Goal: Information Seeking & Learning: Learn about a topic

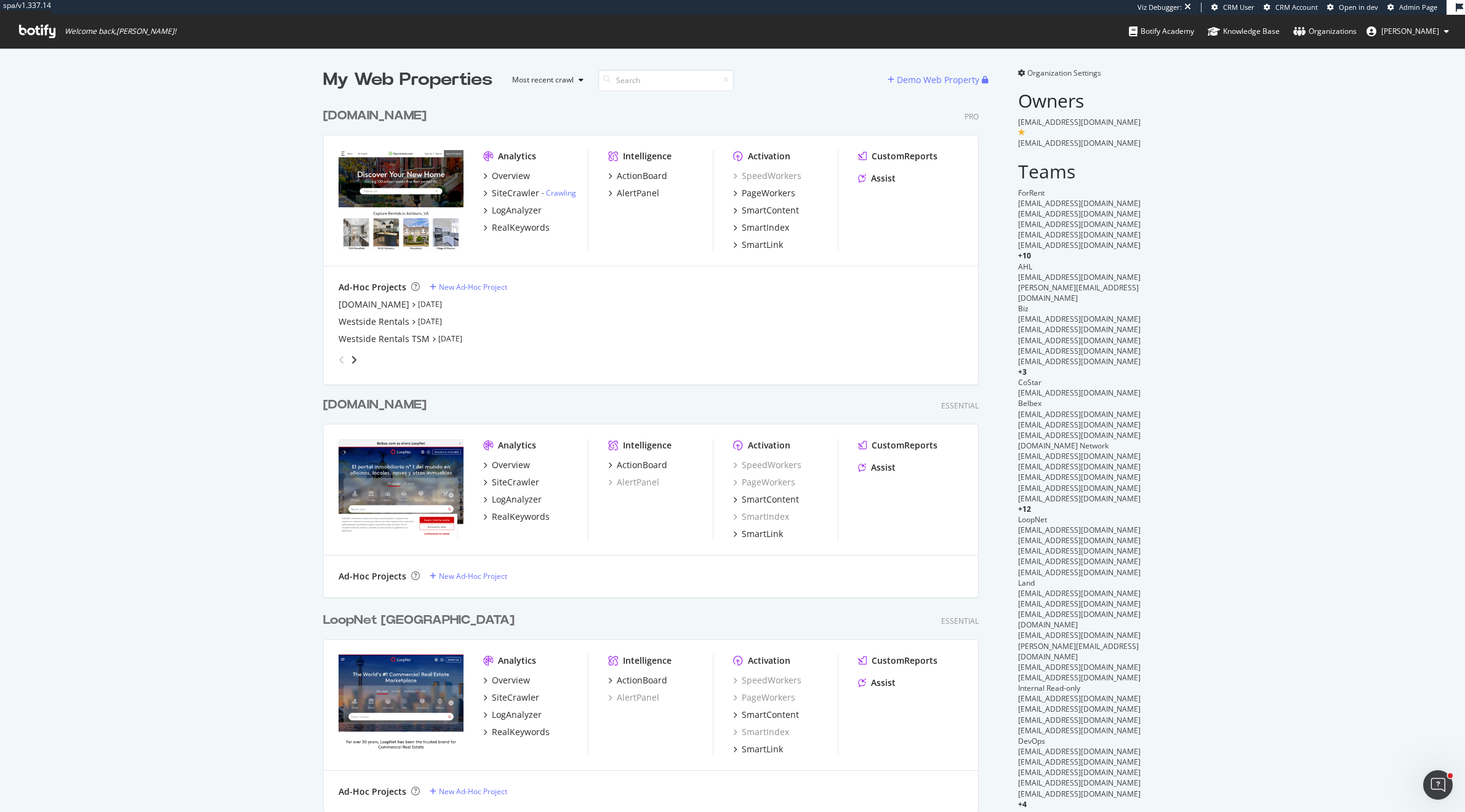
click at [422, 114] on div "Apartments.com" at bounding box center [375, 116] width 104 height 18
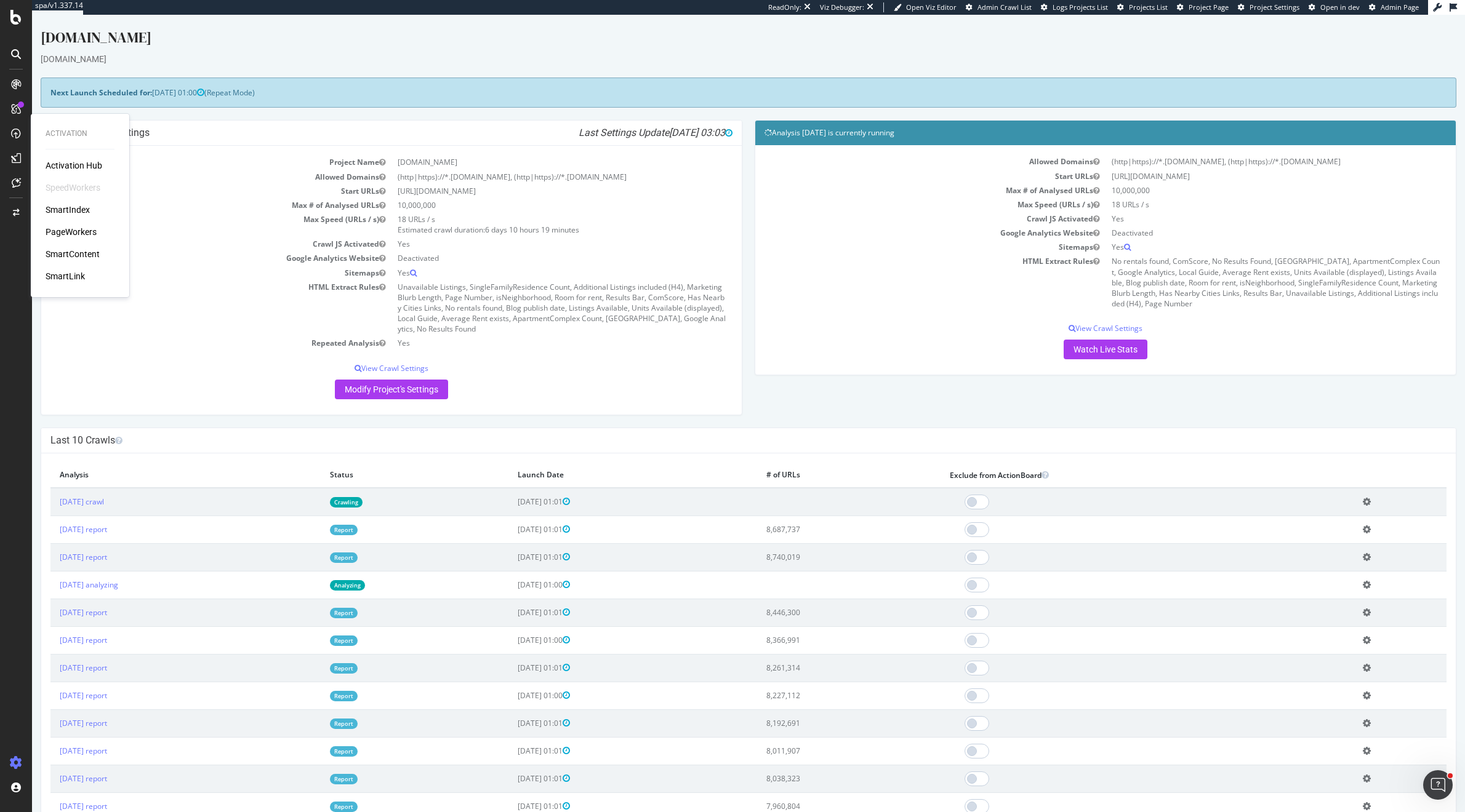
click at [81, 234] on div "PageWorkers" at bounding box center [71, 232] width 51 height 13
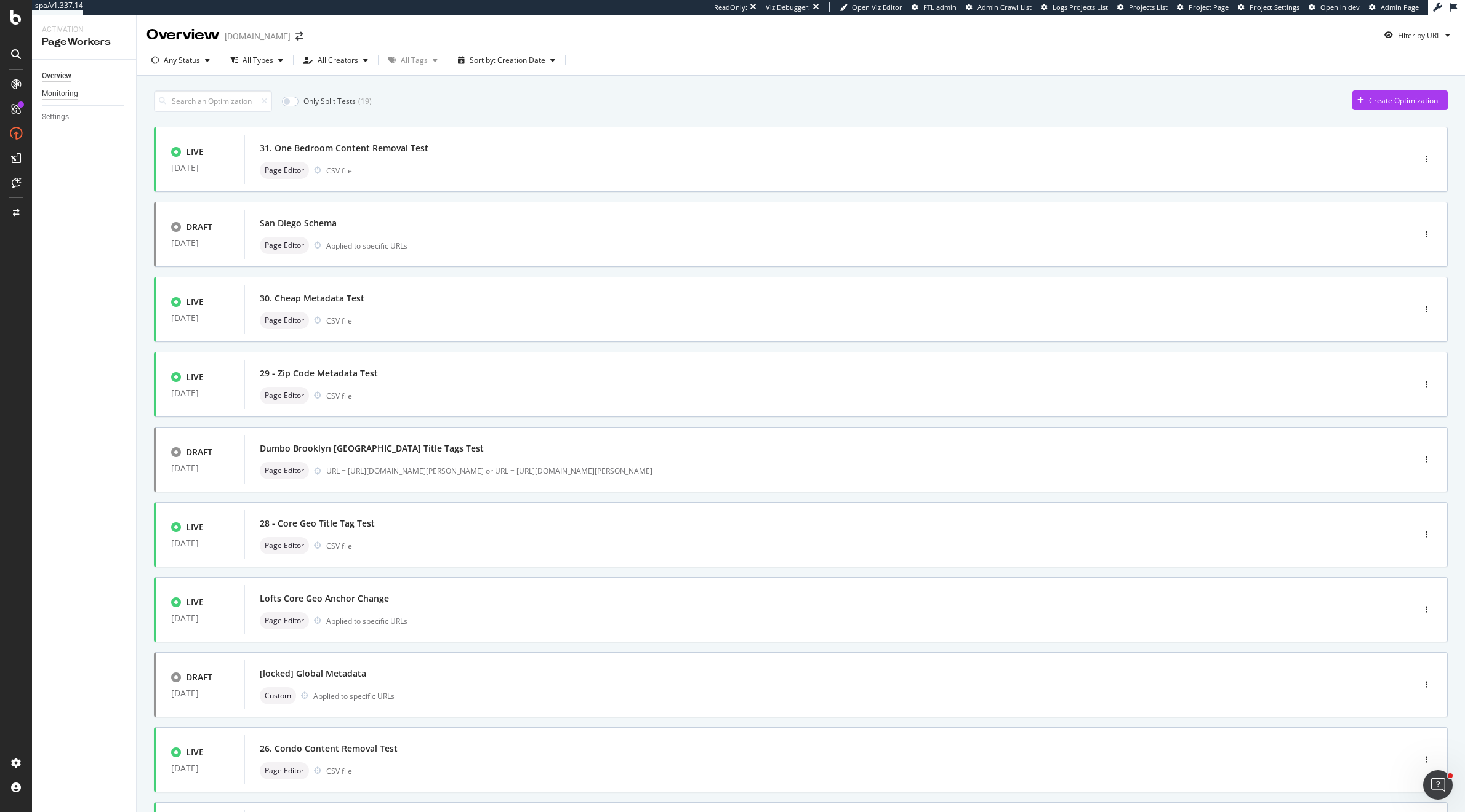
click at [75, 98] on div "Monitoring" at bounding box center [59, 94] width 36 height 13
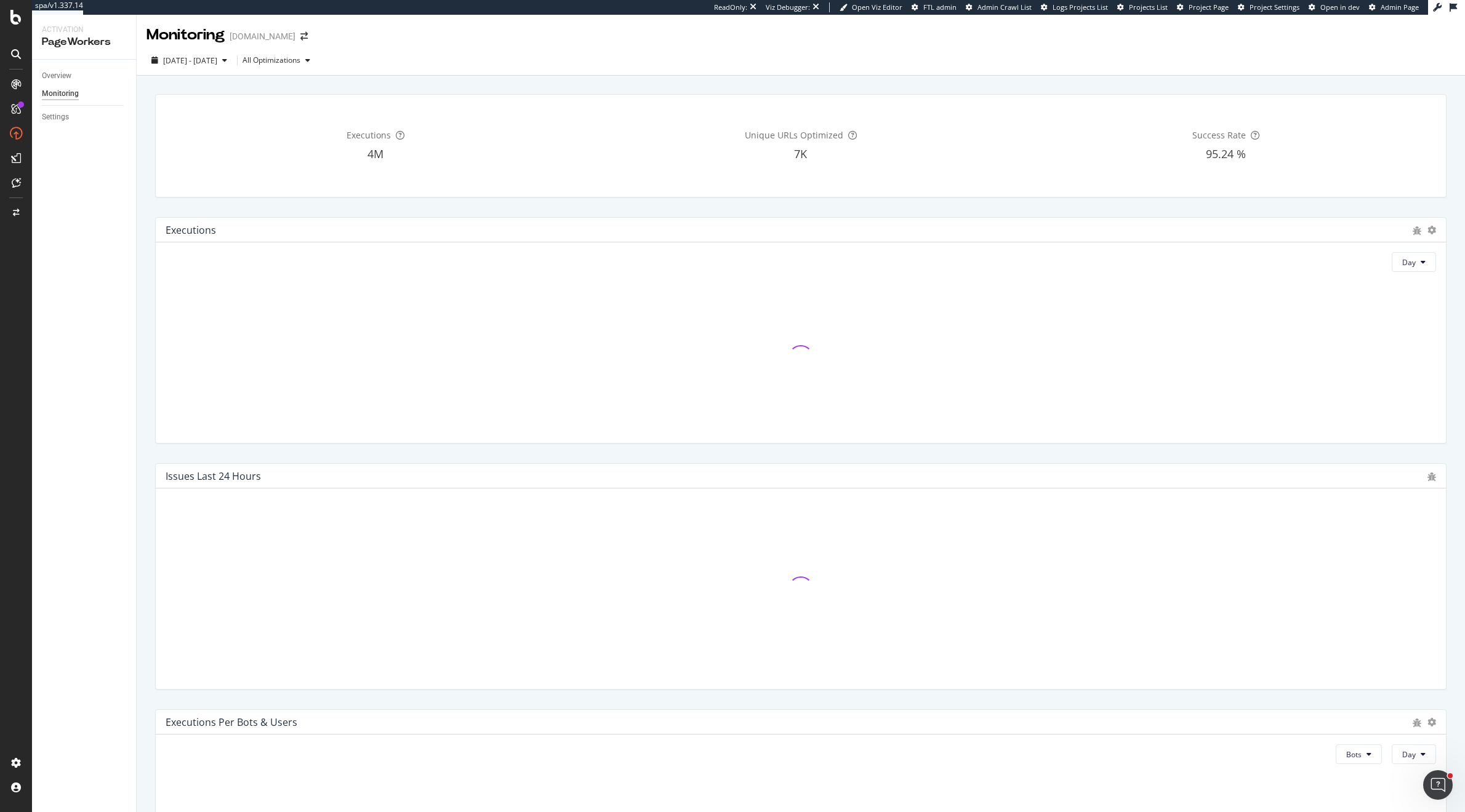
click at [1217, 156] on span "95.24 %" at bounding box center [1226, 154] width 40 height 15
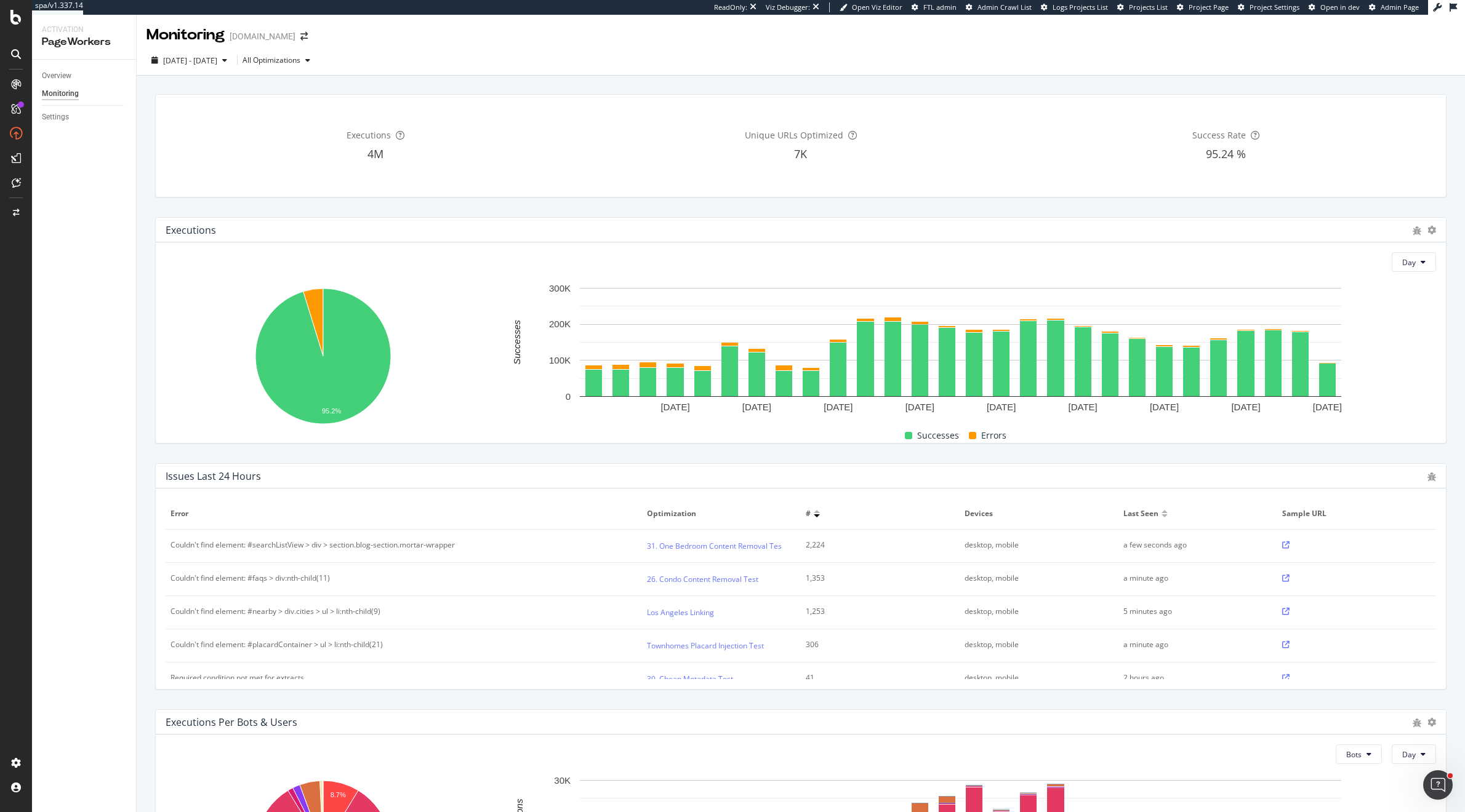
click at [1217, 156] on span "95.24 %" at bounding box center [1226, 154] width 40 height 15
click at [1269, 167] on div "Success Rate 95.24 %" at bounding box center [1226, 145] width 420 height 83
drag, startPoint x: 749, startPoint y: 136, endPoint x: 838, endPoint y: 156, distance: 91.2
click at [839, 156] on div "Unique URLs Optimized 7K" at bounding box center [801, 145] width 420 height 83
click at [845, 201] on div "Executions 4M Unique URLs Optimized 7K Success Rate 95.24 %" at bounding box center [801, 146] width 1306 height 123
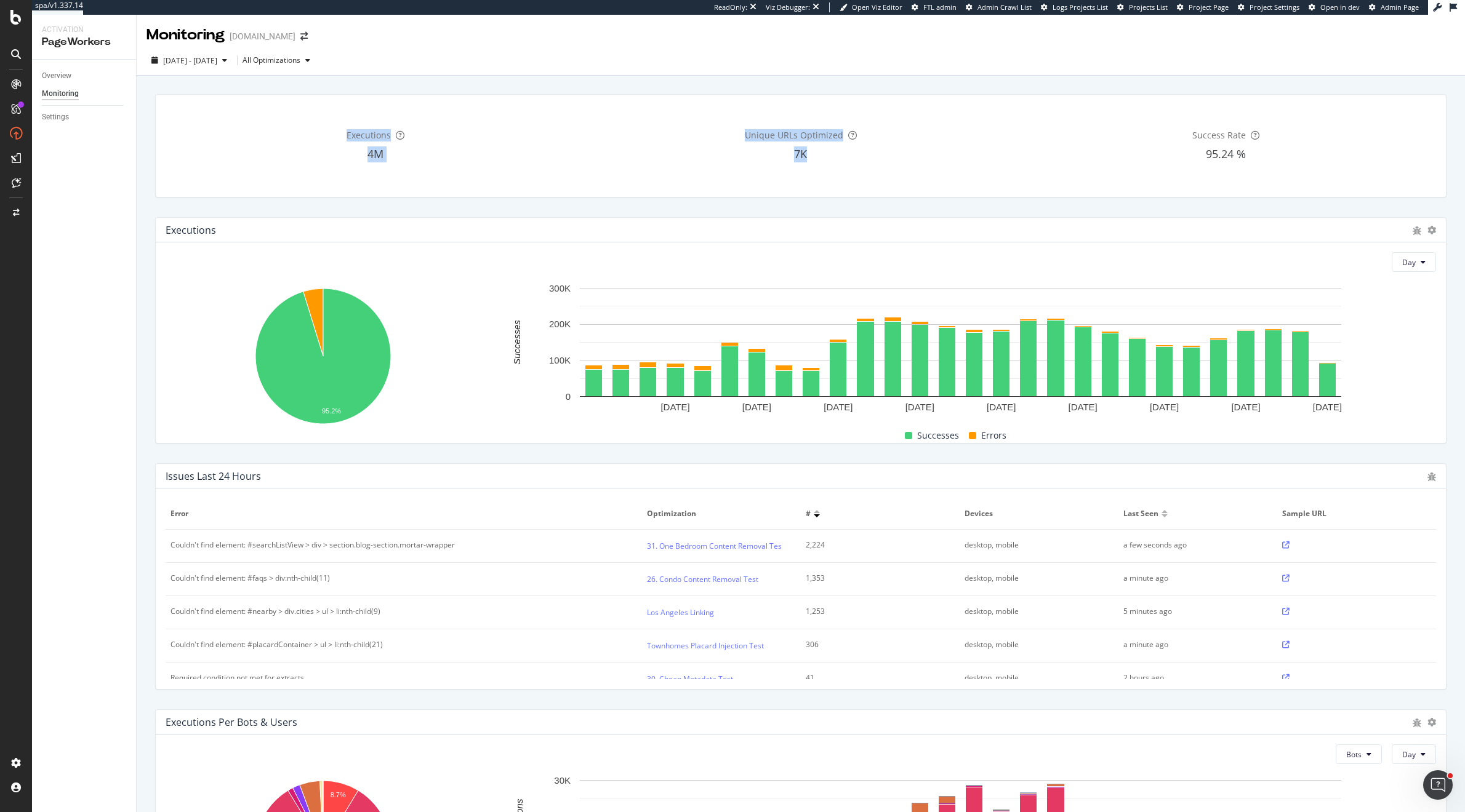
drag, startPoint x: 920, startPoint y: 198, endPoint x: 924, endPoint y: 72, distance: 126.1
click at [924, 72] on div "Monitoring Apartments.com 2025 Aug. 9th - Sep. 5th All Optimizations Executions…" at bounding box center [801, 413] width 1328 height 797
click at [924, 72] on div "2025 Aug. 9th - Sep. 5th All Optimizations" at bounding box center [801, 62] width 1328 height 24
drag, startPoint x: 924, startPoint y: 72, endPoint x: 1266, endPoint y: 164, distance: 354.2
click at [1266, 164] on div "Monitoring Apartments.com 2025 Aug. 9th - Sep. 5th All Optimizations Executions…" at bounding box center [801, 413] width 1328 height 797
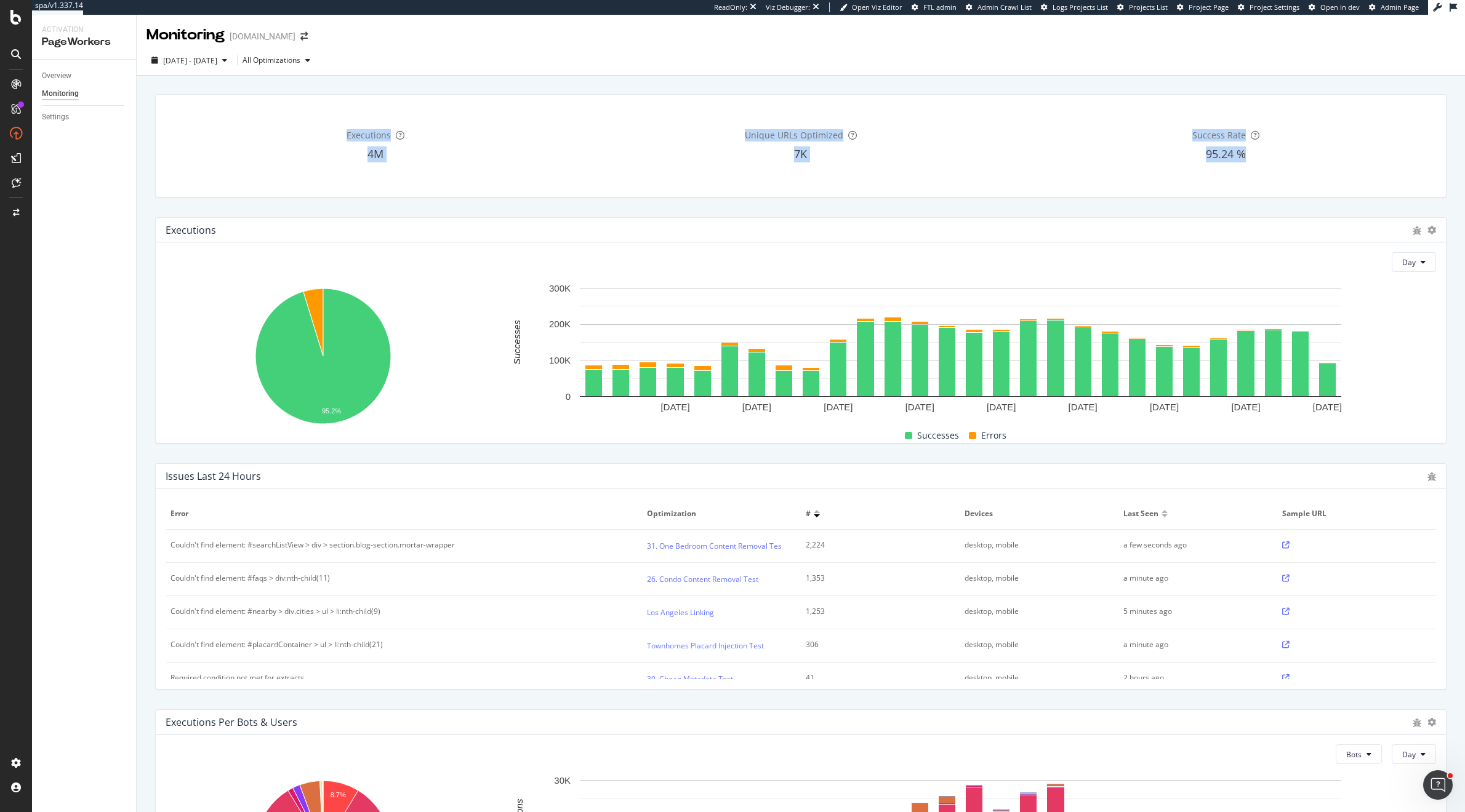
click at [1266, 164] on div "Success Rate 95.24 %" at bounding box center [1226, 145] width 420 height 83
click at [791, 131] on span "Unique URLs Optimized" at bounding box center [794, 135] width 98 height 12
click at [733, 203] on div "Executions 4M Unique URLs Optimized 7K Success Rate 95.24 %" at bounding box center [801, 146] width 1306 height 123
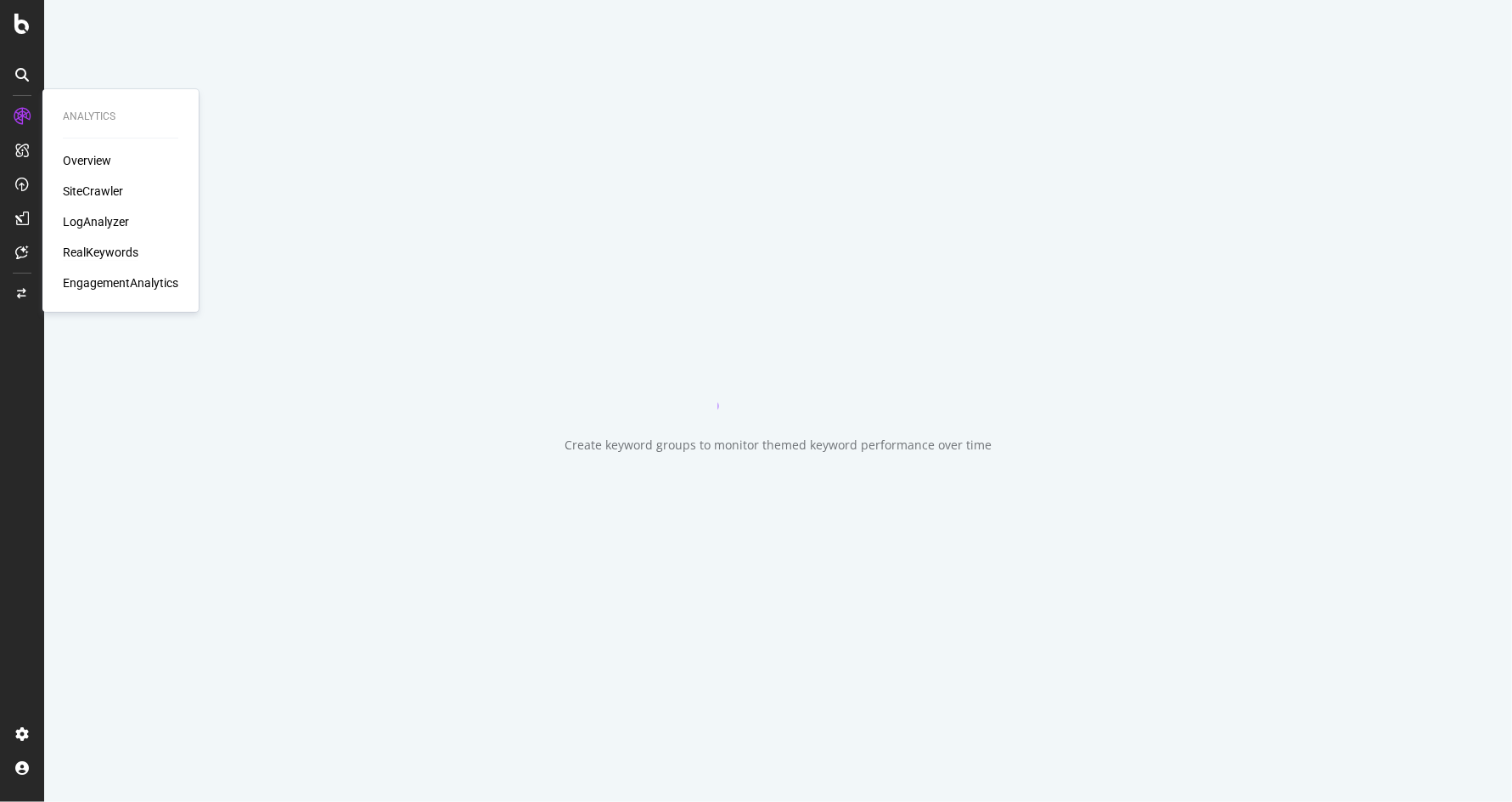
click at [104, 256] on div "RealKeywords" at bounding box center [100, 252] width 76 height 17
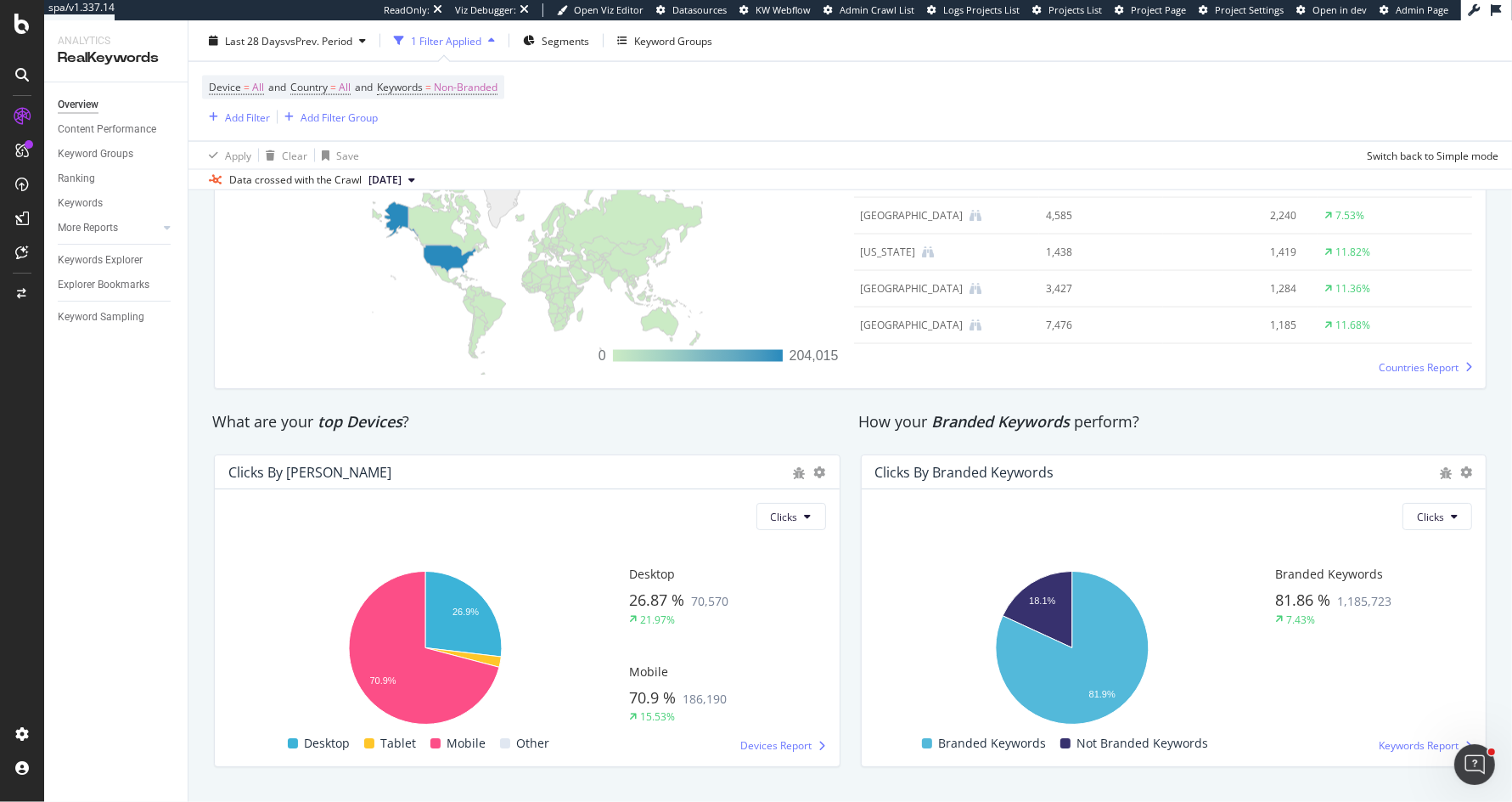
scroll to position [2658, 0]
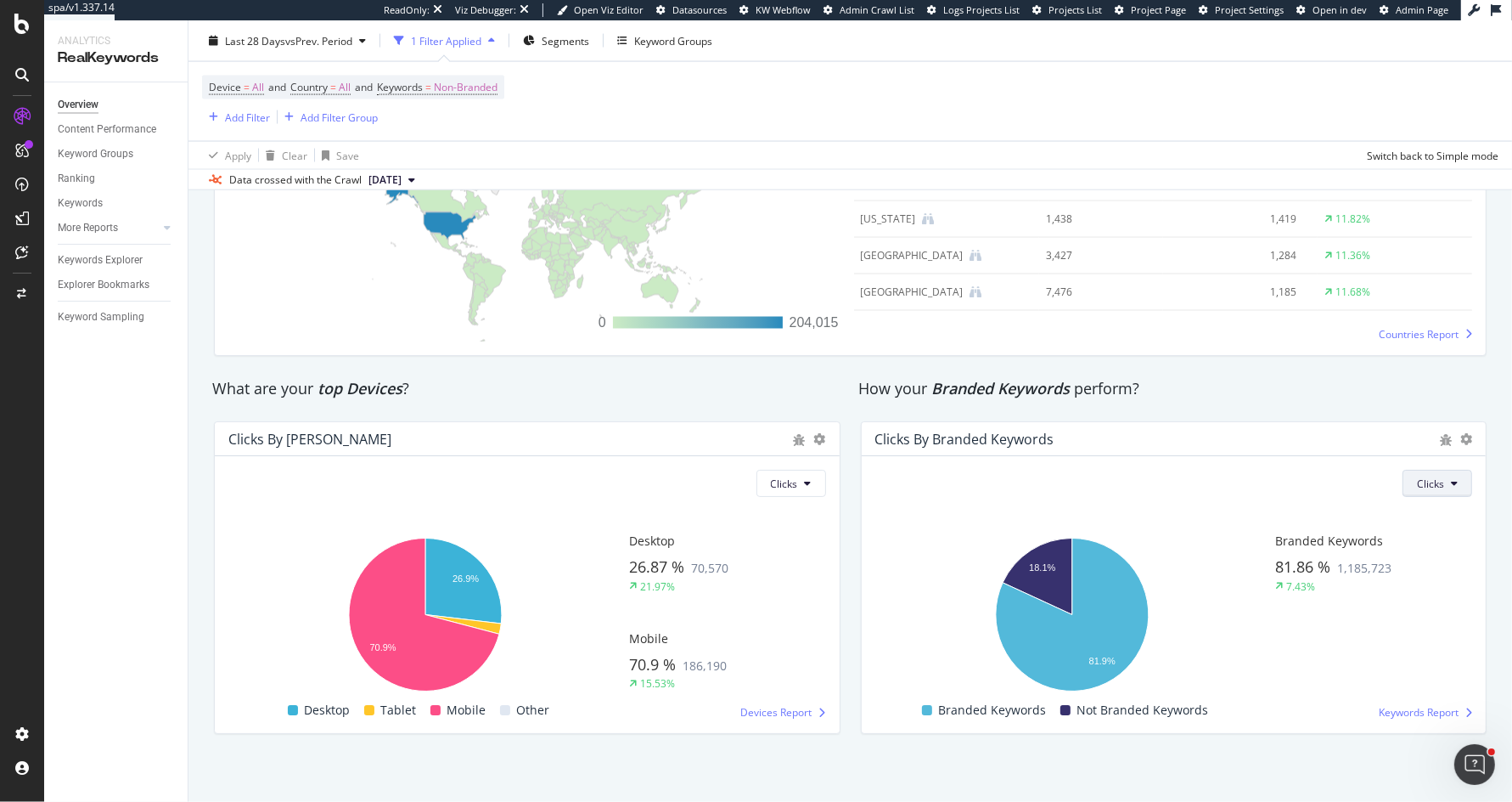
click at [1425, 483] on span "Clicks" at bounding box center [1430, 484] width 27 height 15
click at [1425, 542] on span "Impressions" at bounding box center [1446, 542] width 57 height 15
click at [939, 387] on span "Branded Keywords" at bounding box center [1001, 388] width 138 height 20
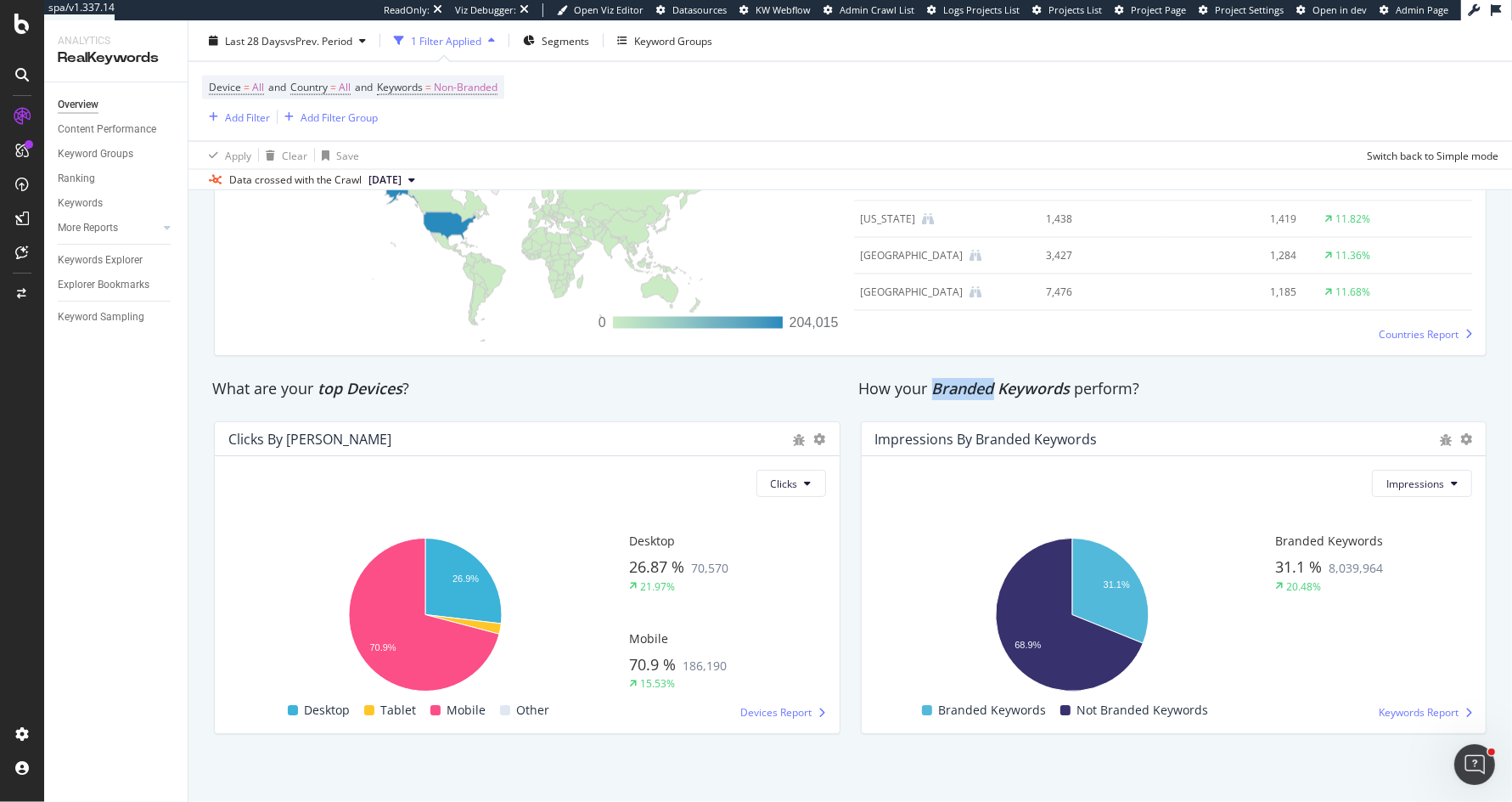
click at [939, 387] on span "Branded Keywords" at bounding box center [1001, 388] width 138 height 20
drag, startPoint x: 936, startPoint y: 386, endPoint x: 1123, endPoint y: 386, distance: 187.0
click at [1123, 386] on div "How your Branded Keywords perform?" at bounding box center [1173, 389] width 629 height 22
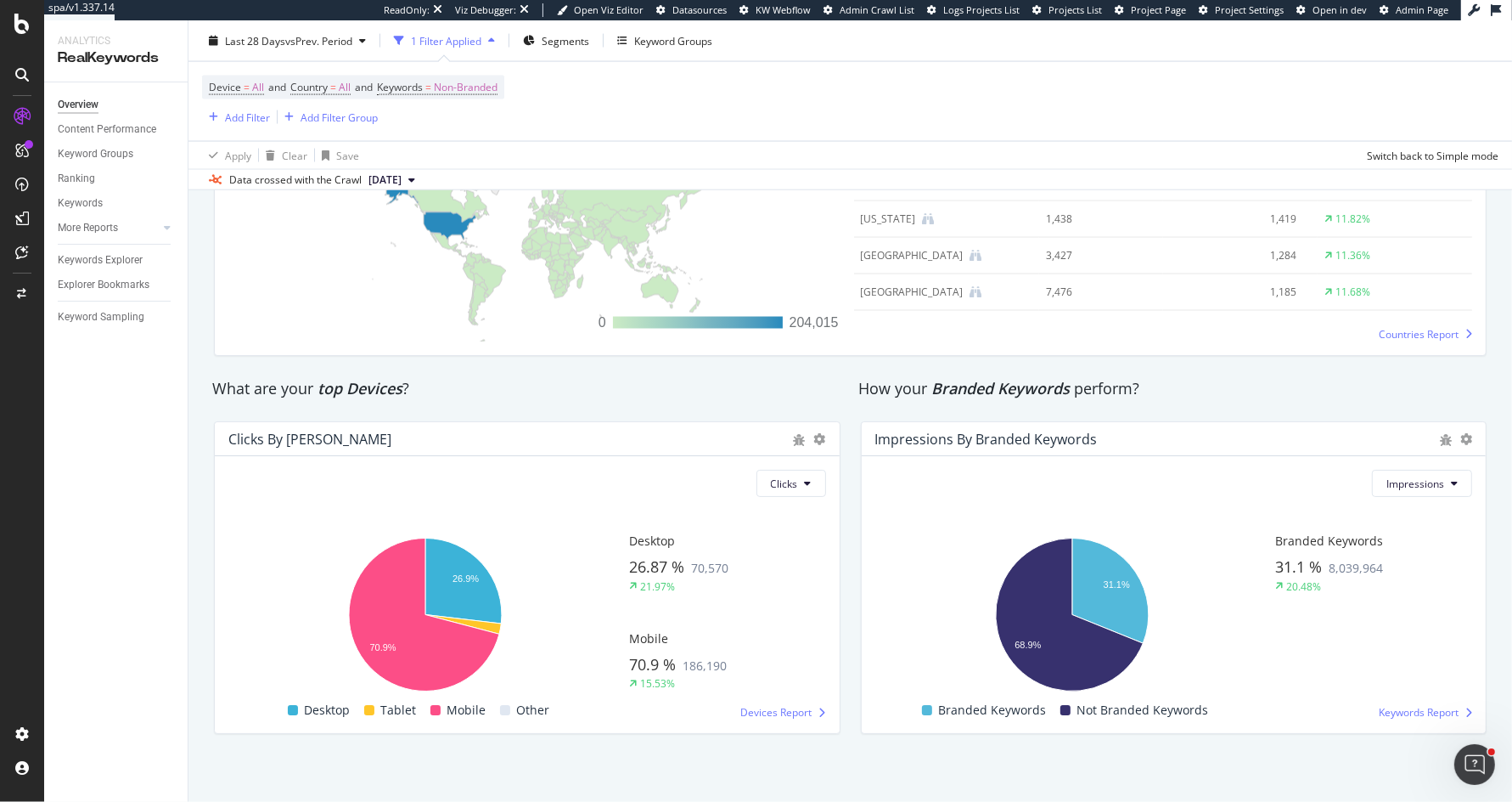
click at [209, 378] on div "What are your top Devices ?" at bounding box center [527, 389] width 647 height 22
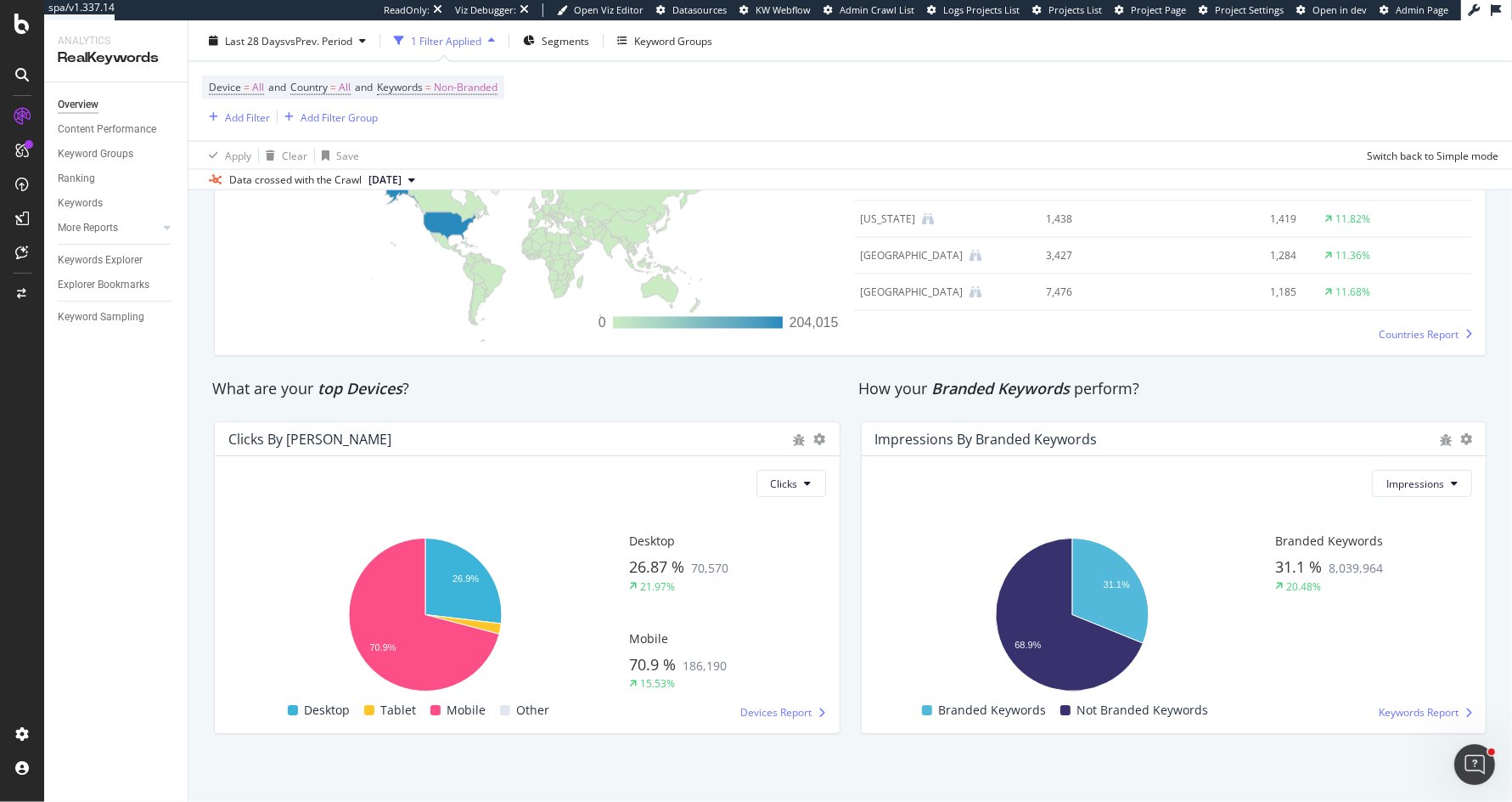
click at [236, 386] on div "What are your top Devices ?" at bounding box center [526, 389] width 629 height 22
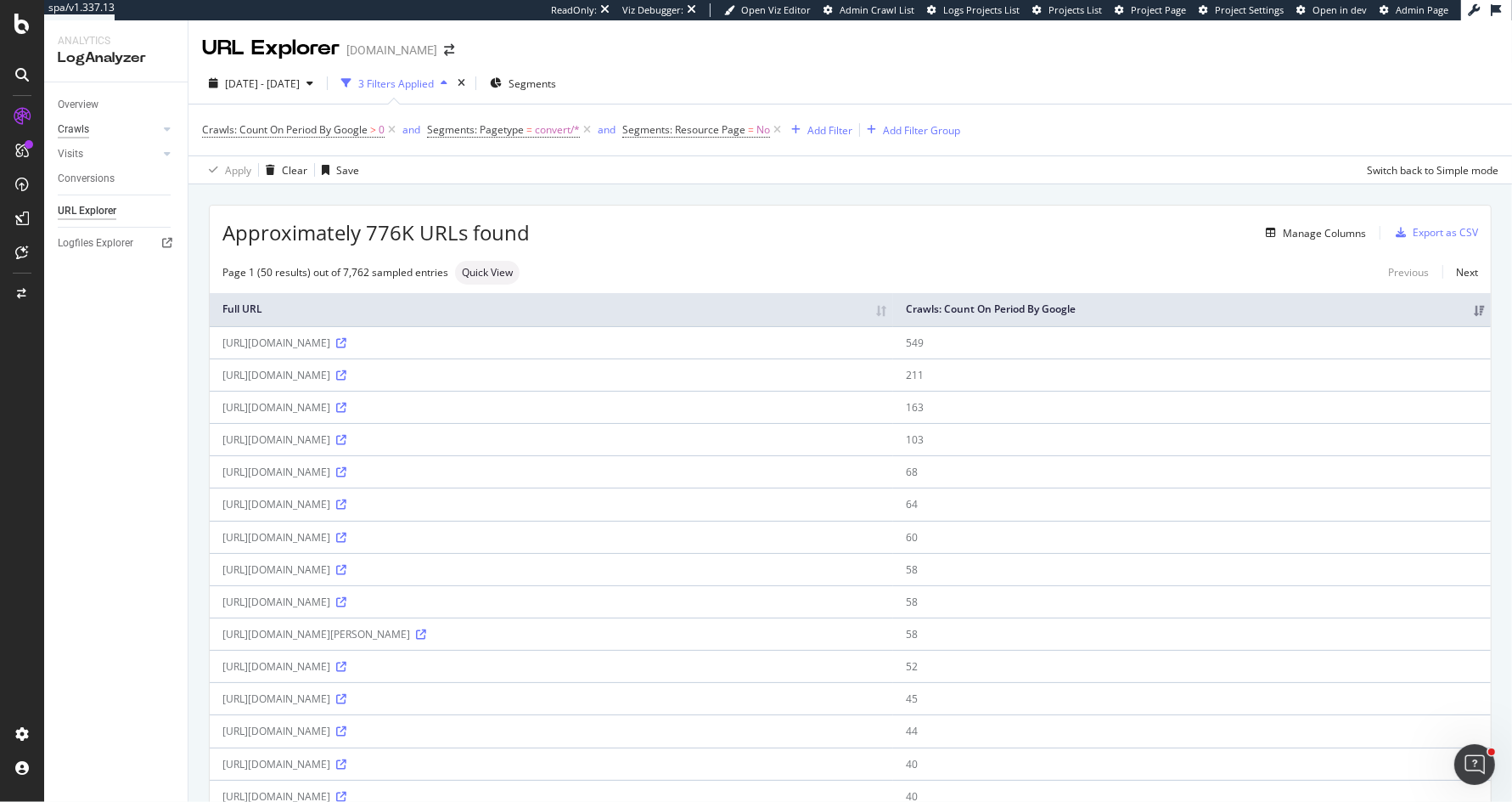
click at [82, 132] on div "Crawls" at bounding box center [73, 129] width 31 height 18
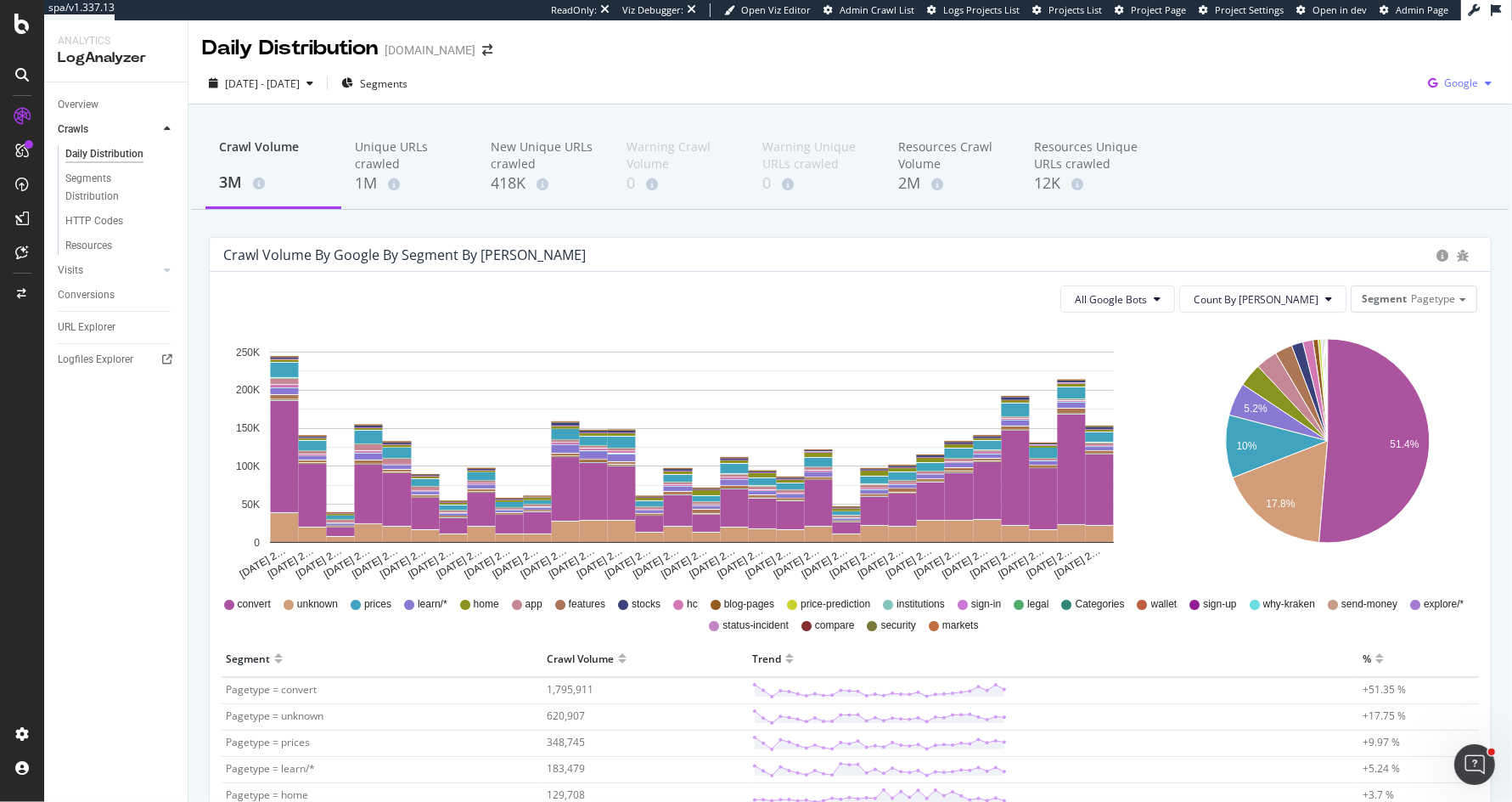
click at [1481, 81] on div "button" at bounding box center [1487, 83] width 20 height 10
click at [1384, 57] on div "Bing" at bounding box center [1362, 67] width 117 height 25
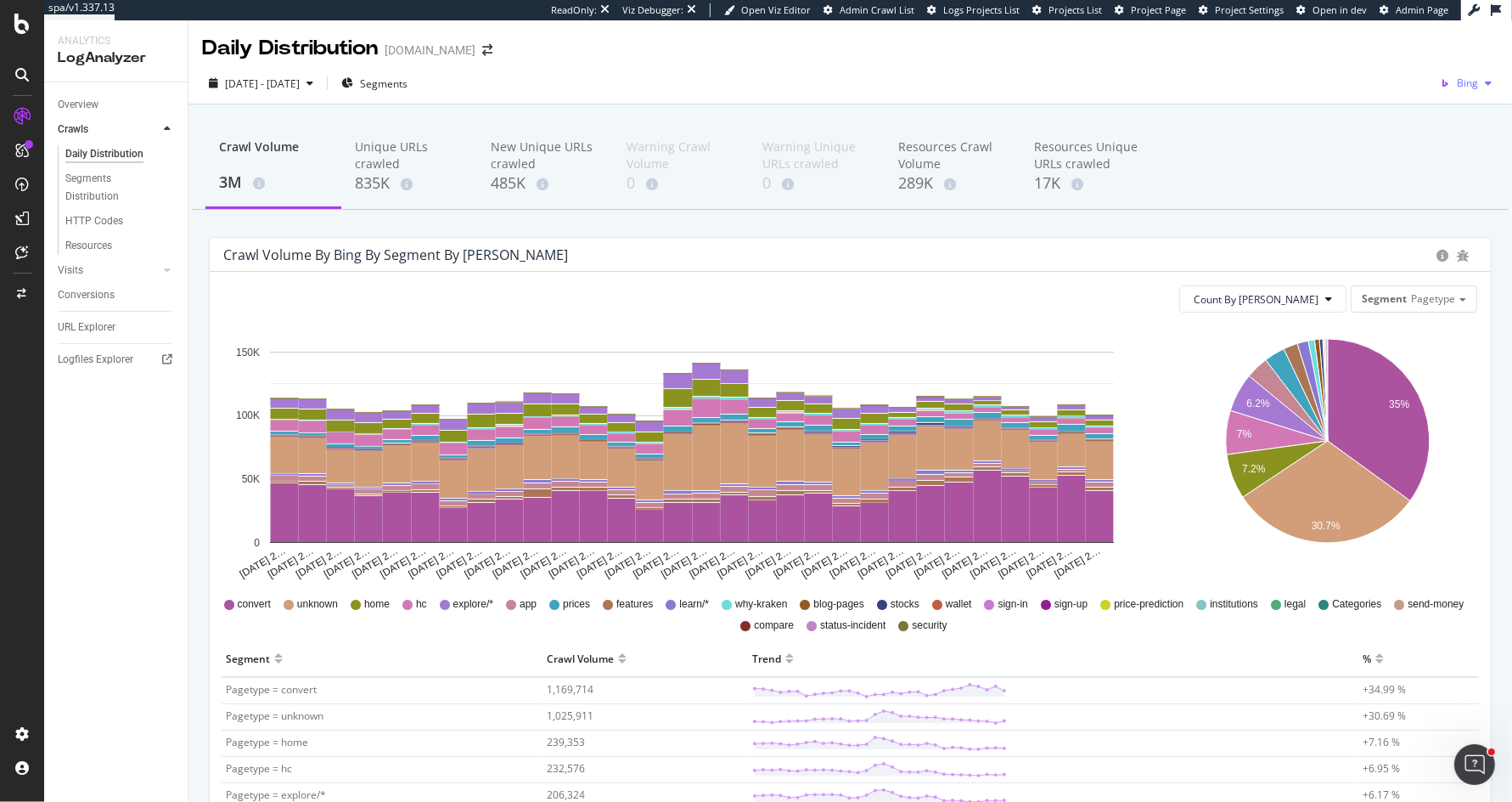
click at [1482, 84] on div "button" at bounding box center [1487, 83] width 20 height 10
click at [1414, 98] on span "OpenAI" at bounding box center [1387, 99] width 63 height 15
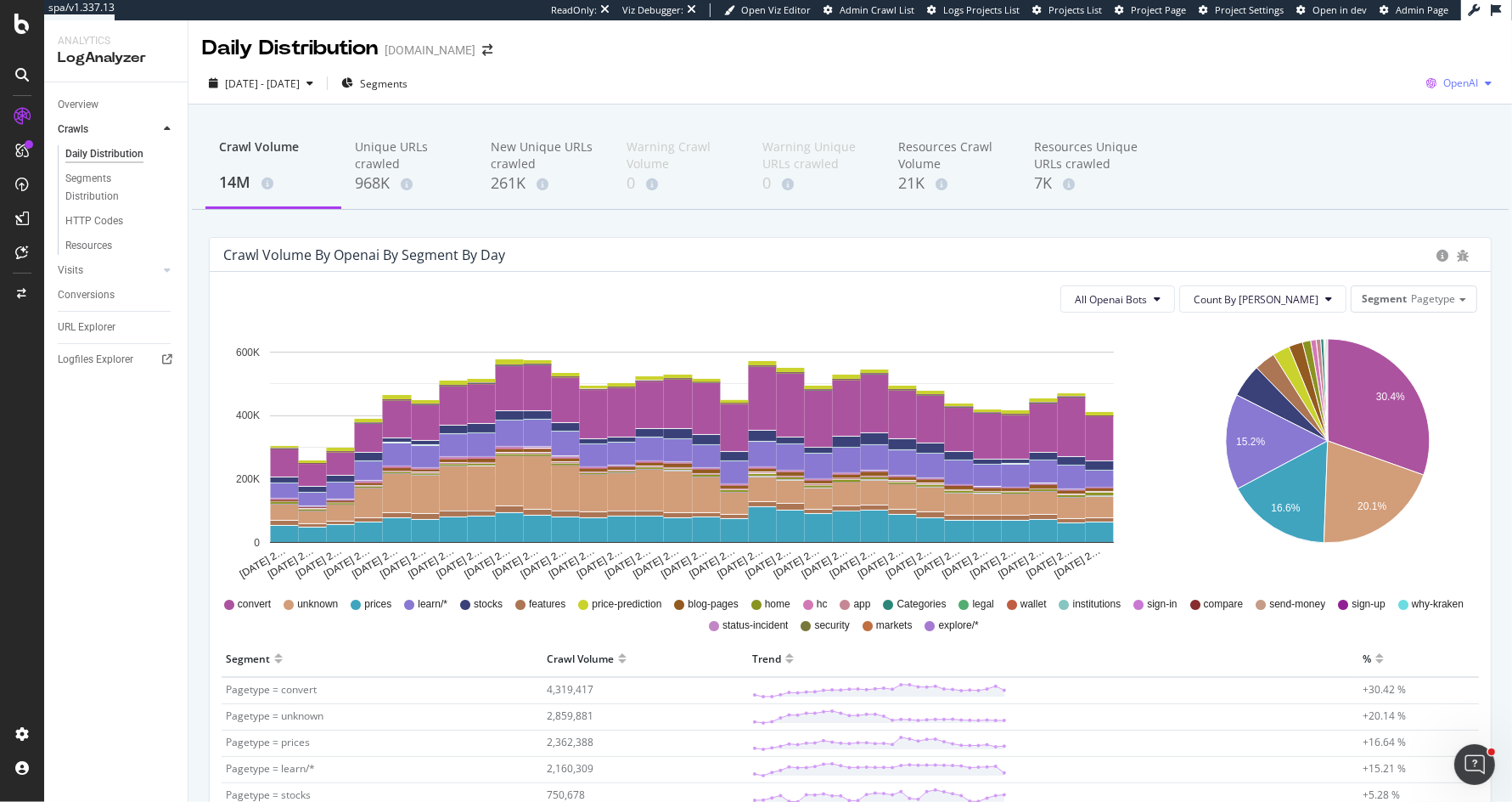
click at [1459, 77] on span "OpenAI" at bounding box center [1460, 83] width 35 height 15
click at [1395, 132] on span "Other AI Bots" at bounding box center [1373, 130] width 63 height 15
